Goal: Go to known website: Access a specific website the user already knows

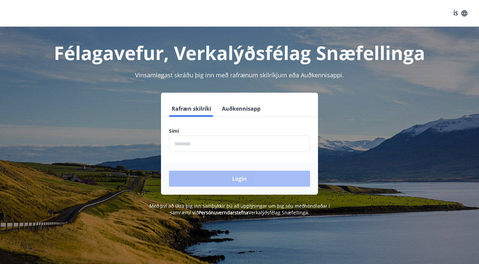
click at [242, 105] on button "Auðkennisapp" at bounding box center [241, 109] width 44 height 16
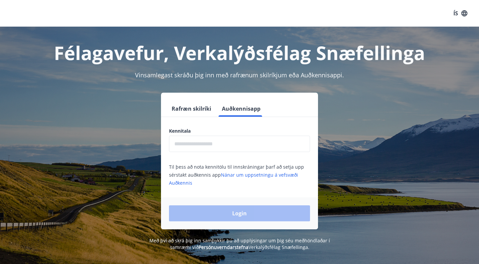
click at [198, 107] on button "Rafræn skilríki" at bounding box center [191, 109] width 45 height 16
